Goal: Task Accomplishment & Management: Use online tool/utility

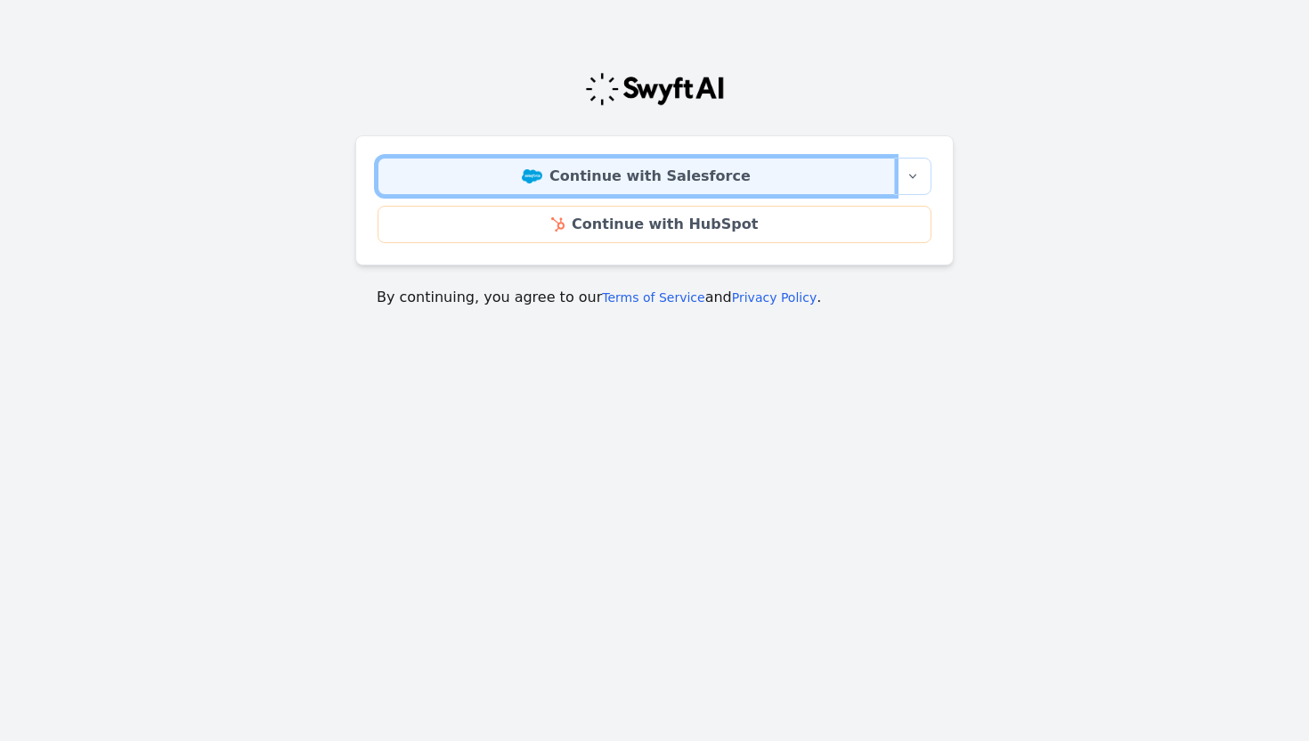
click at [627, 175] on link "Continue with Salesforce" at bounding box center [636, 176] width 517 height 37
click at [601, 168] on link "Continue with Salesforce" at bounding box center [636, 176] width 517 height 37
